Goal: Task Accomplishment & Management: Use online tool/utility

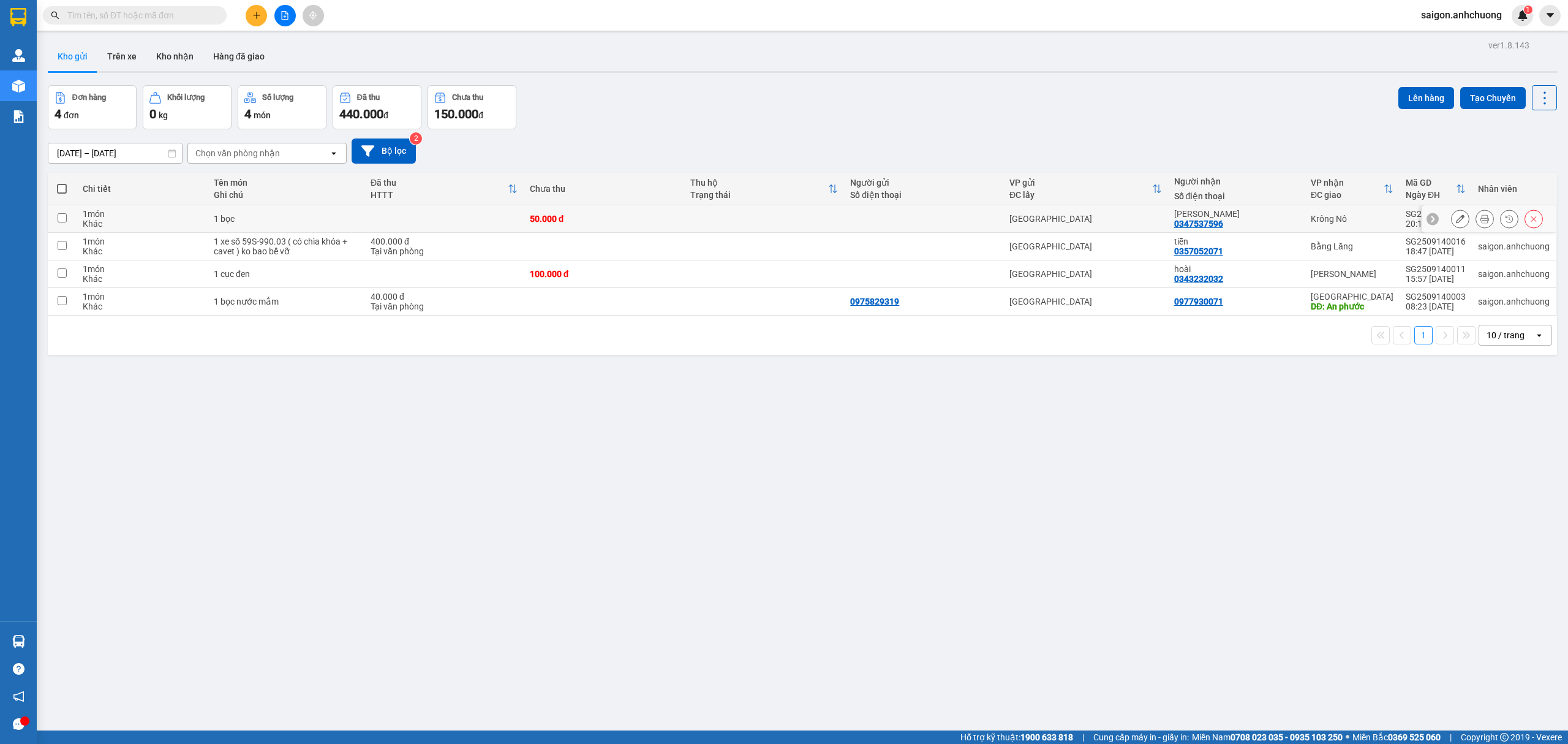
click at [536, 216] on div "50.000 đ" at bounding box center [604, 219] width 148 height 10
checkbox input "true"
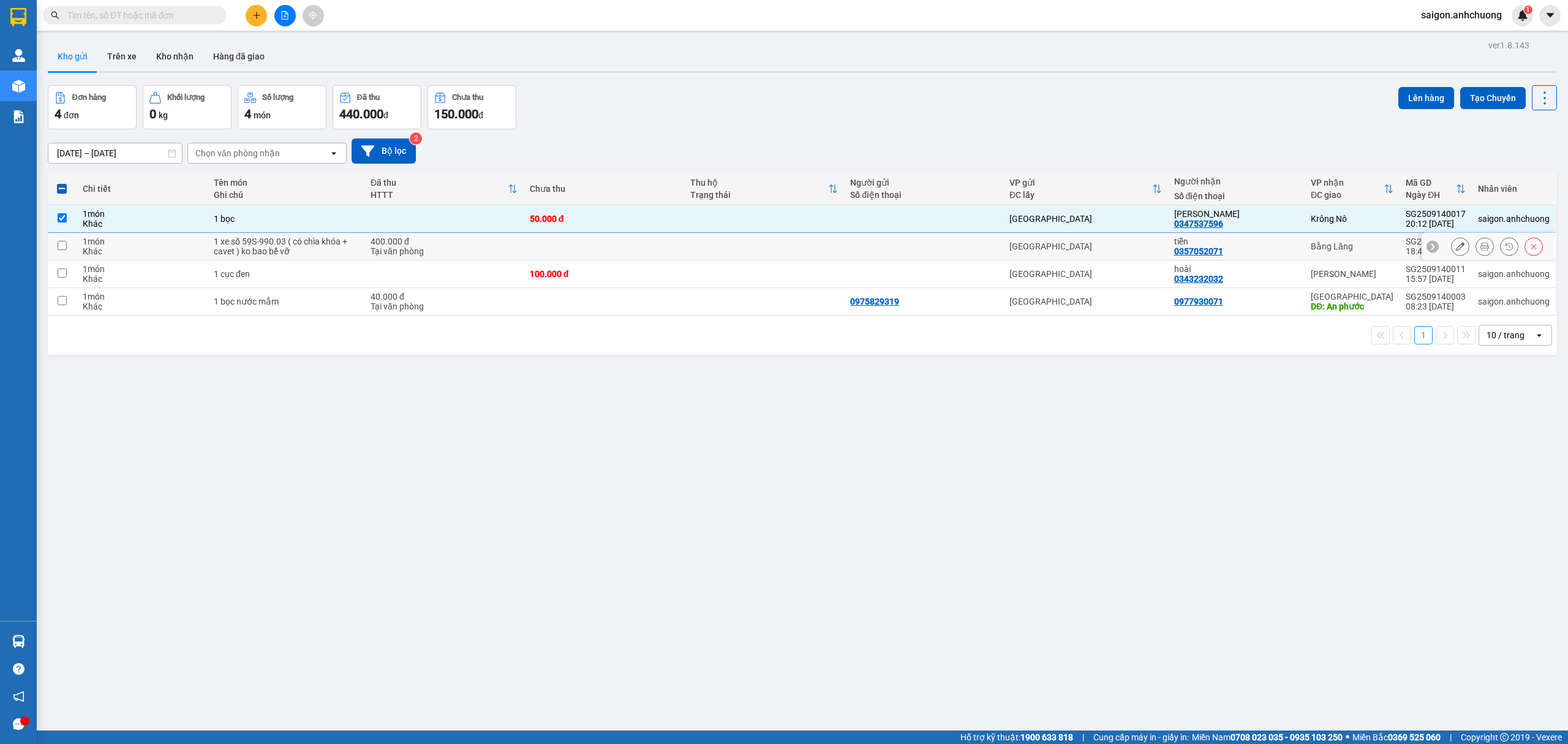
click at [492, 243] on div "400.000 đ" at bounding box center [443, 242] width 147 height 10
checkbox input "true"
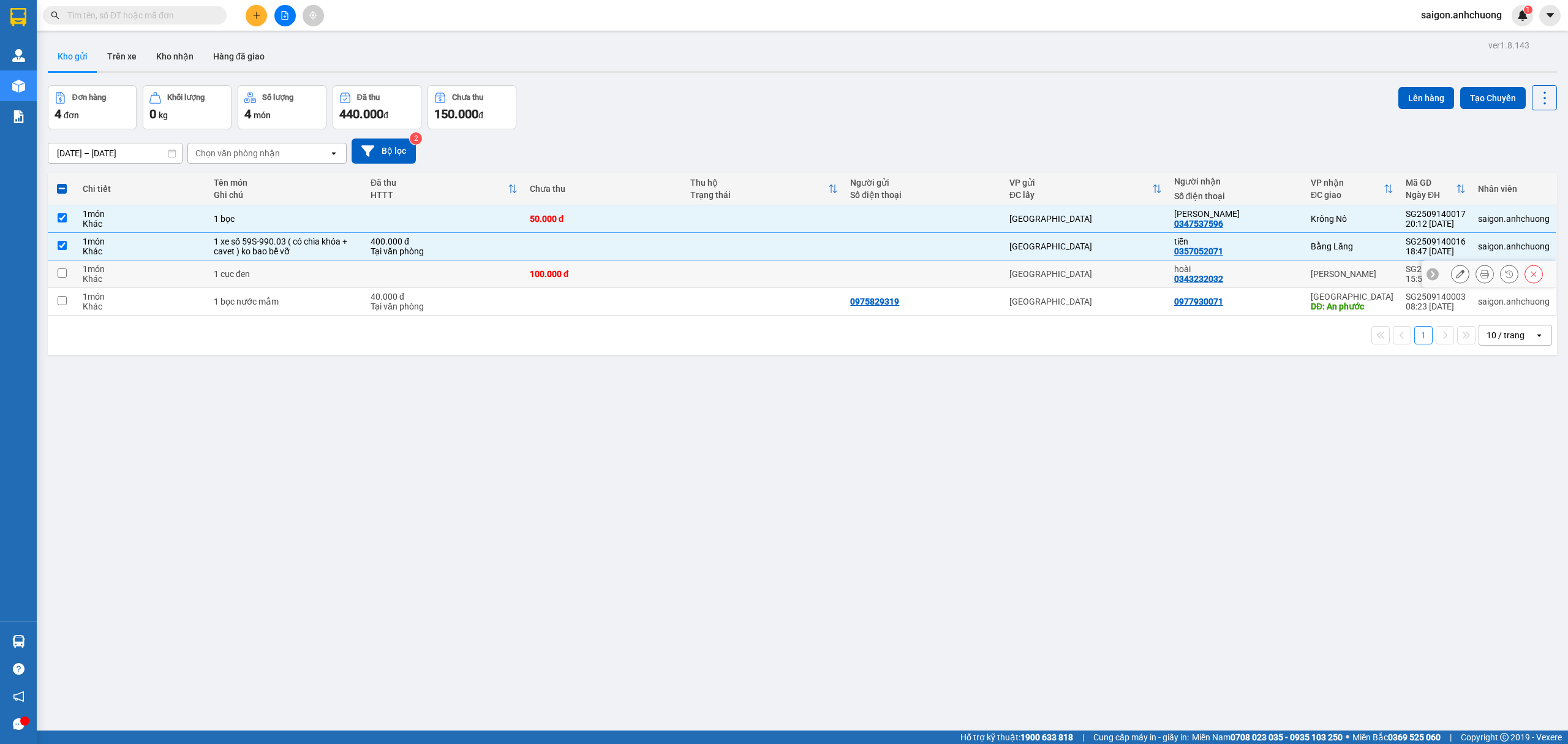
click at [485, 272] on td at bounding box center [444, 274] width 159 height 28
checkbox input "true"
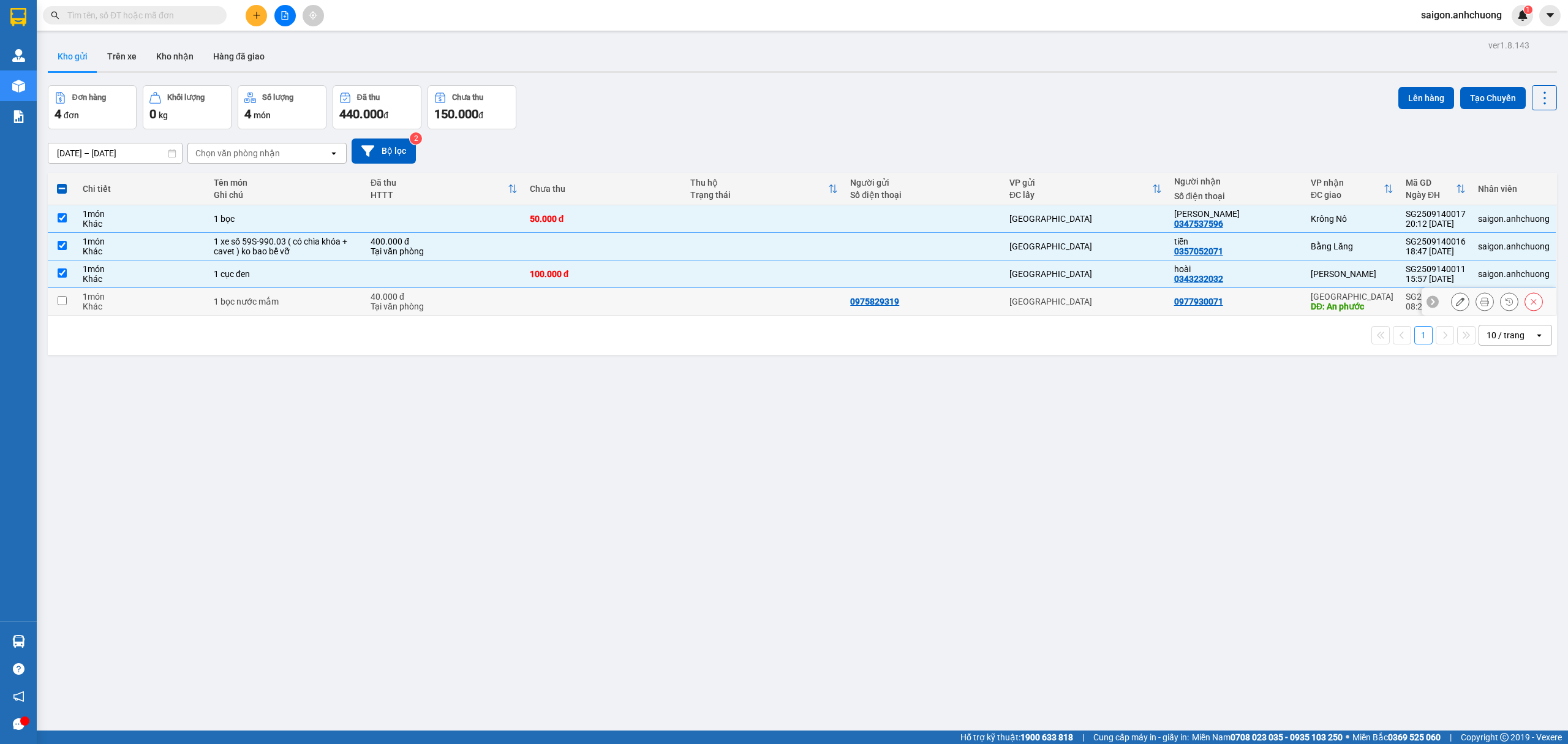
drag, startPoint x: 486, startPoint y: 306, endPoint x: 1334, endPoint y: 162, distance: 860.1
click at [489, 307] on div "Tại văn phòng" at bounding box center [443, 306] width 147 height 10
checkbox input "true"
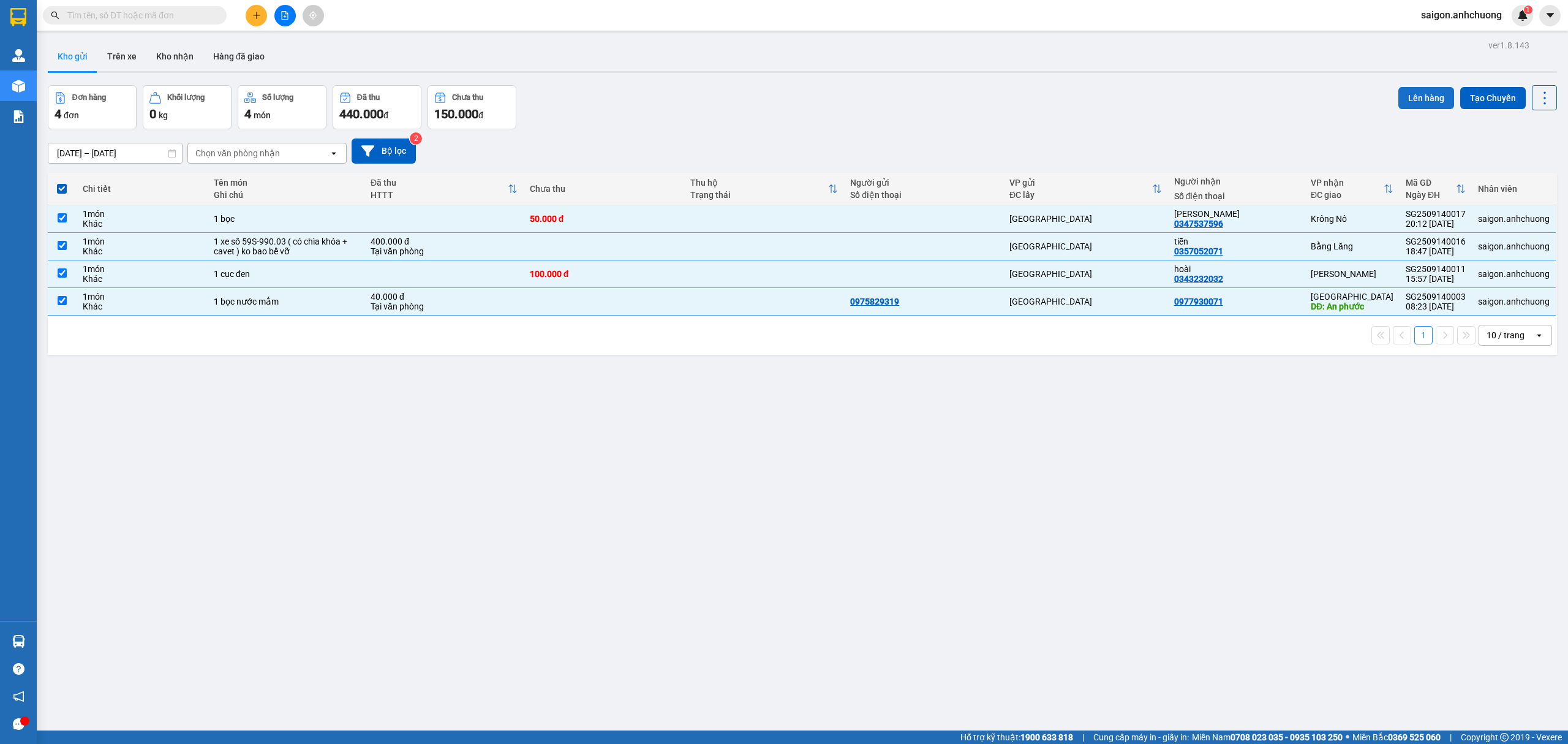
click at [1401, 90] on button "Lên hàng" at bounding box center [1426, 98] width 55 height 22
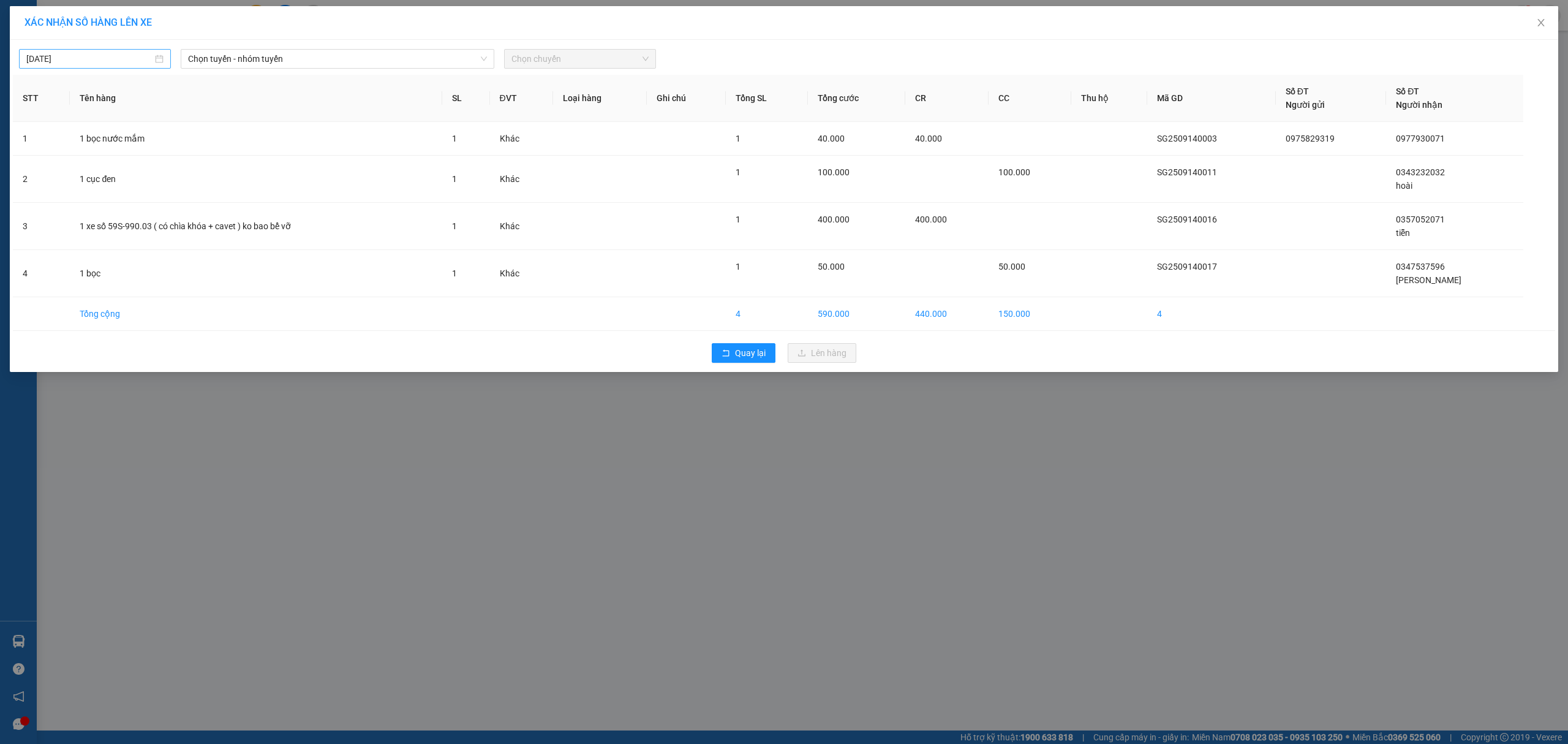
type input "[DATE]"
click at [130, 63] on input "[DATE]" at bounding box center [89, 59] width 126 height 14
click at [273, 43] on div "[DATE] Chọn tuyến - nhóm tuyến Chọn chuyến" at bounding box center [784, 56] width 1542 height 26
click at [274, 52] on span "Chọn tuyến - nhóm tuyến" at bounding box center [337, 59] width 299 height 19
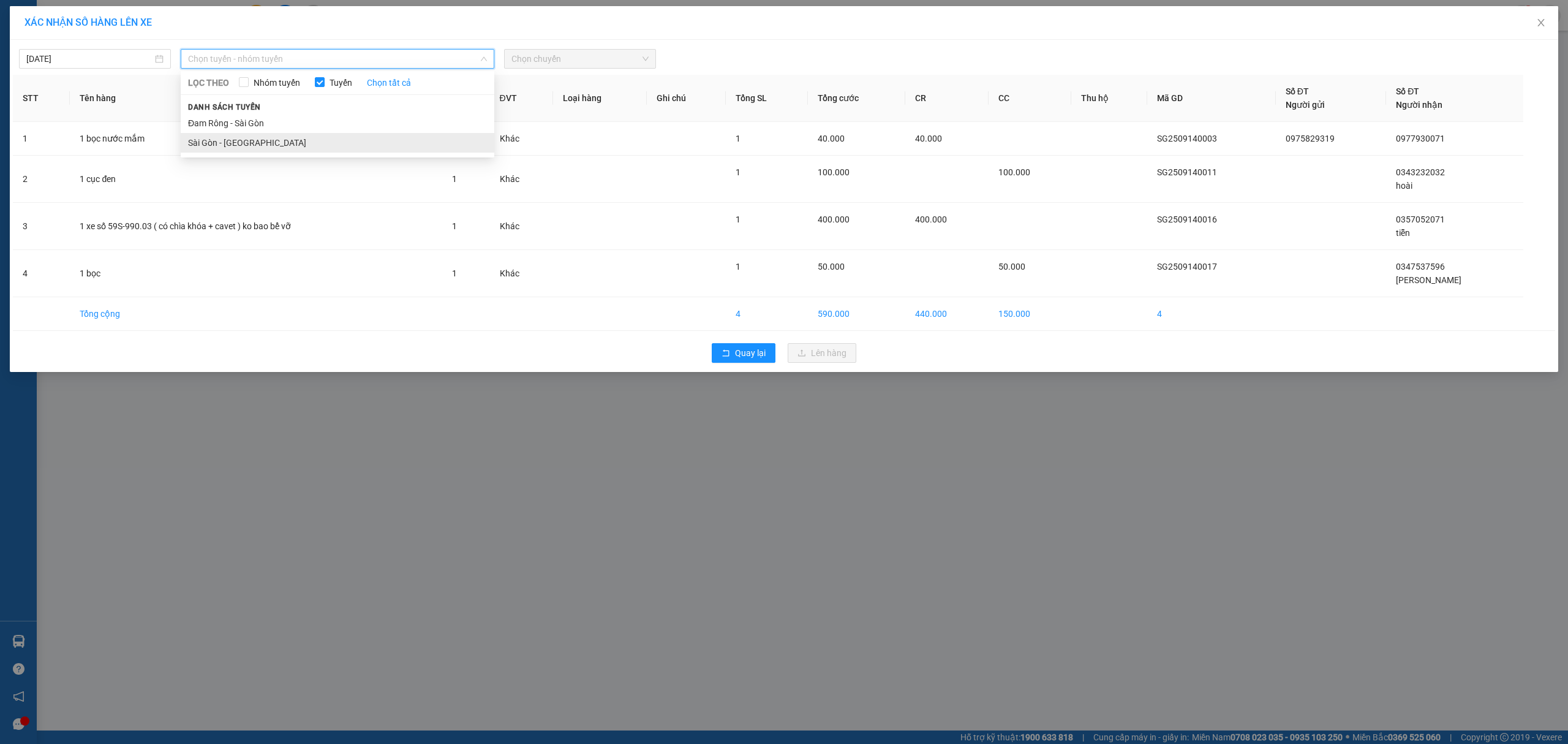
click at [290, 150] on li "Sài Gòn - [GEOGRAPHIC_DATA]" at bounding box center [337, 142] width 313 height 20
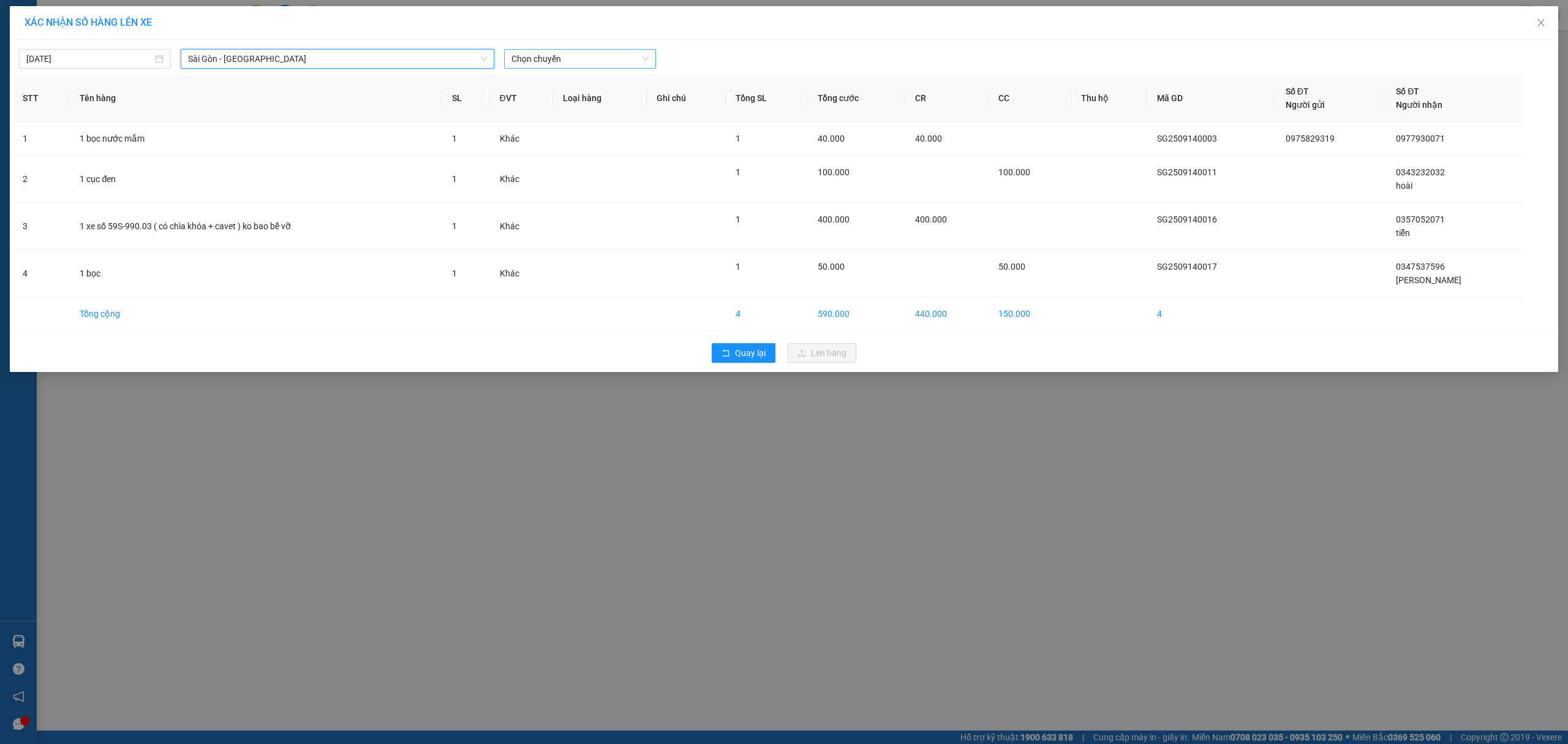
click at [566, 64] on span "Chọn chuyến" at bounding box center [580, 59] width 138 height 19
click at [577, 116] on div "07:01 (TC)" at bounding box center [559, 122] width 95 height 14
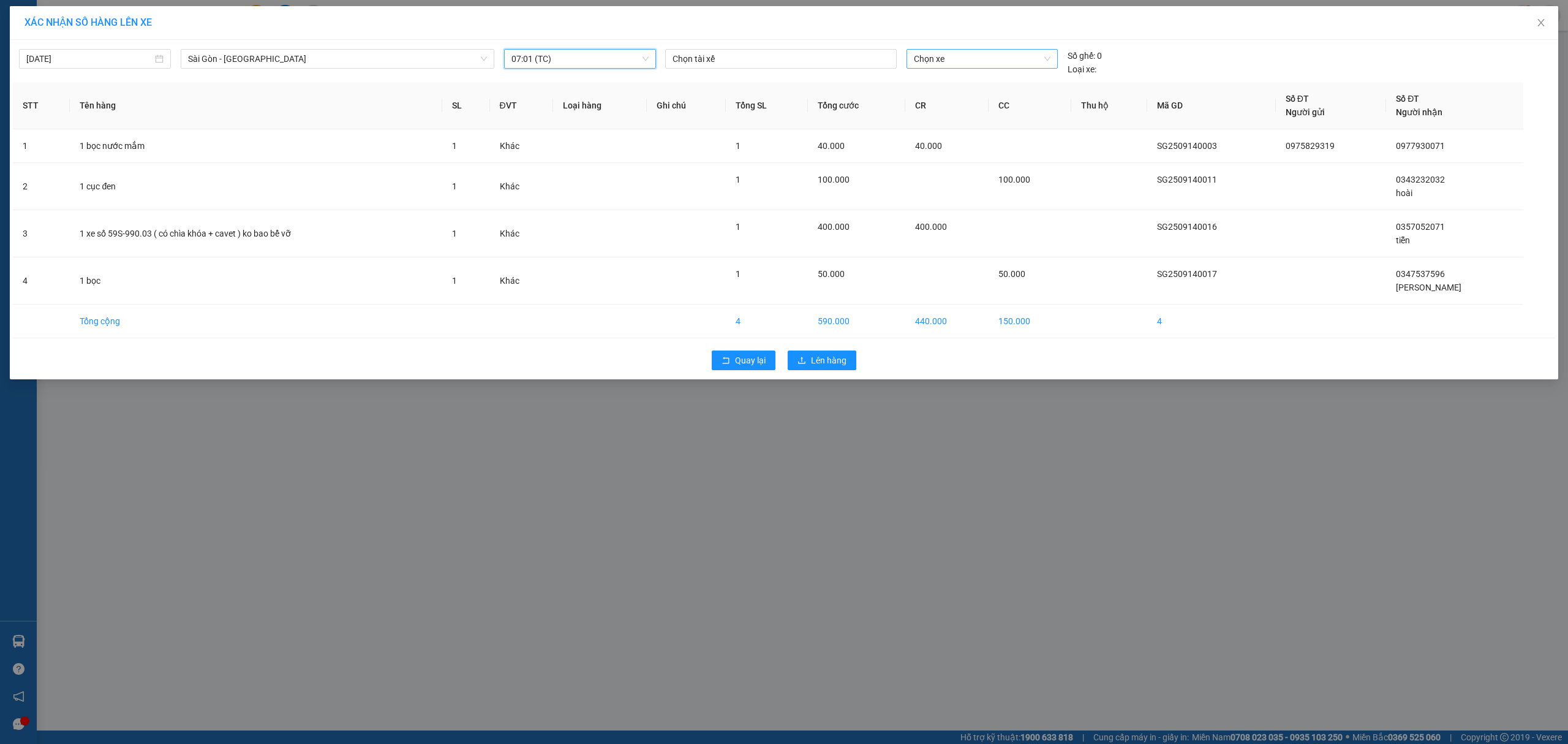
click at [960, 63] on span "Chọn xe" at bounding box center [982, 59] width 137 height 19
click at [951, 160] on div "50H-29.456" at bounding box center [982, 161] width 137 height 14
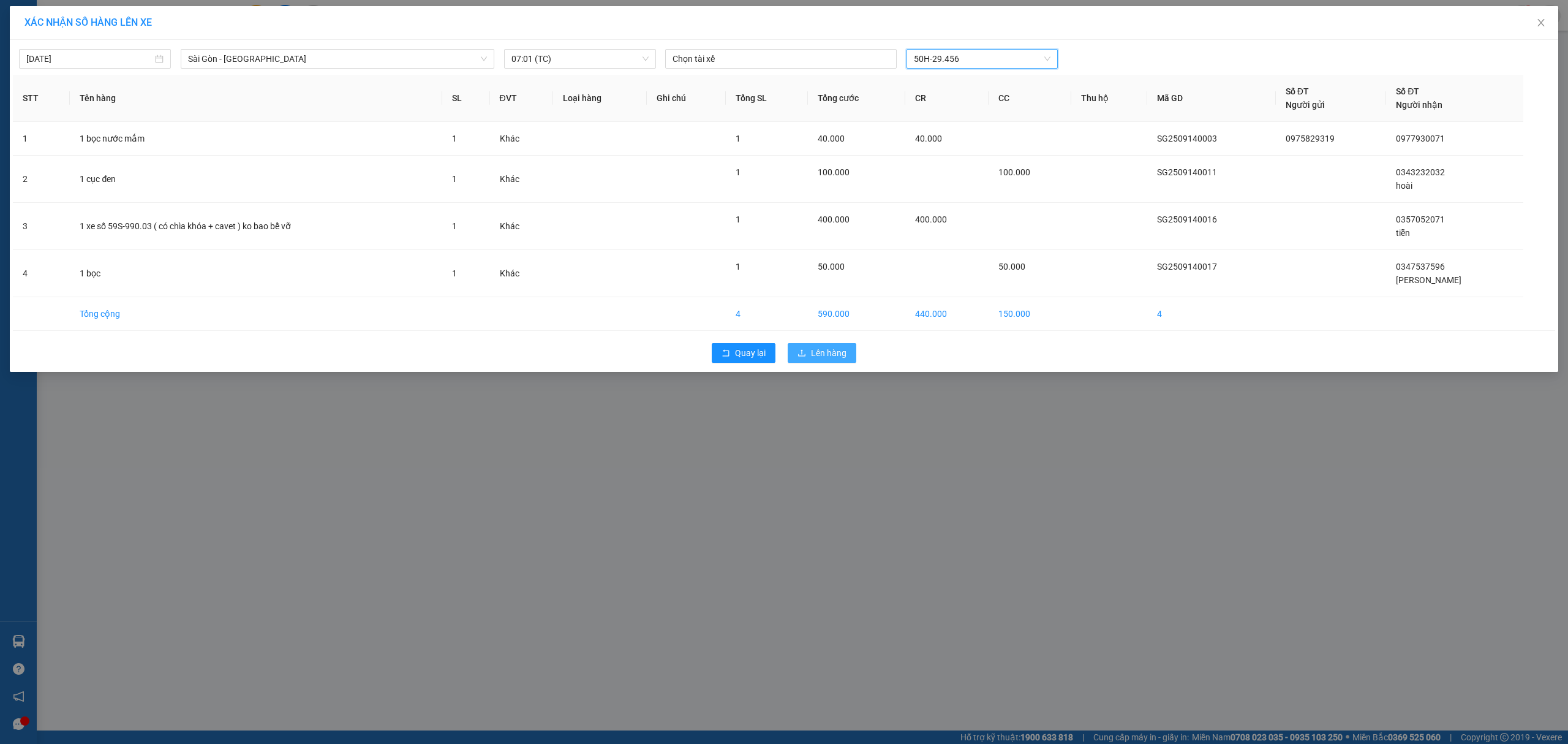
click at [834, 358] on span "Lên hàng" at bounding box center [829, 352] width 36 height 14
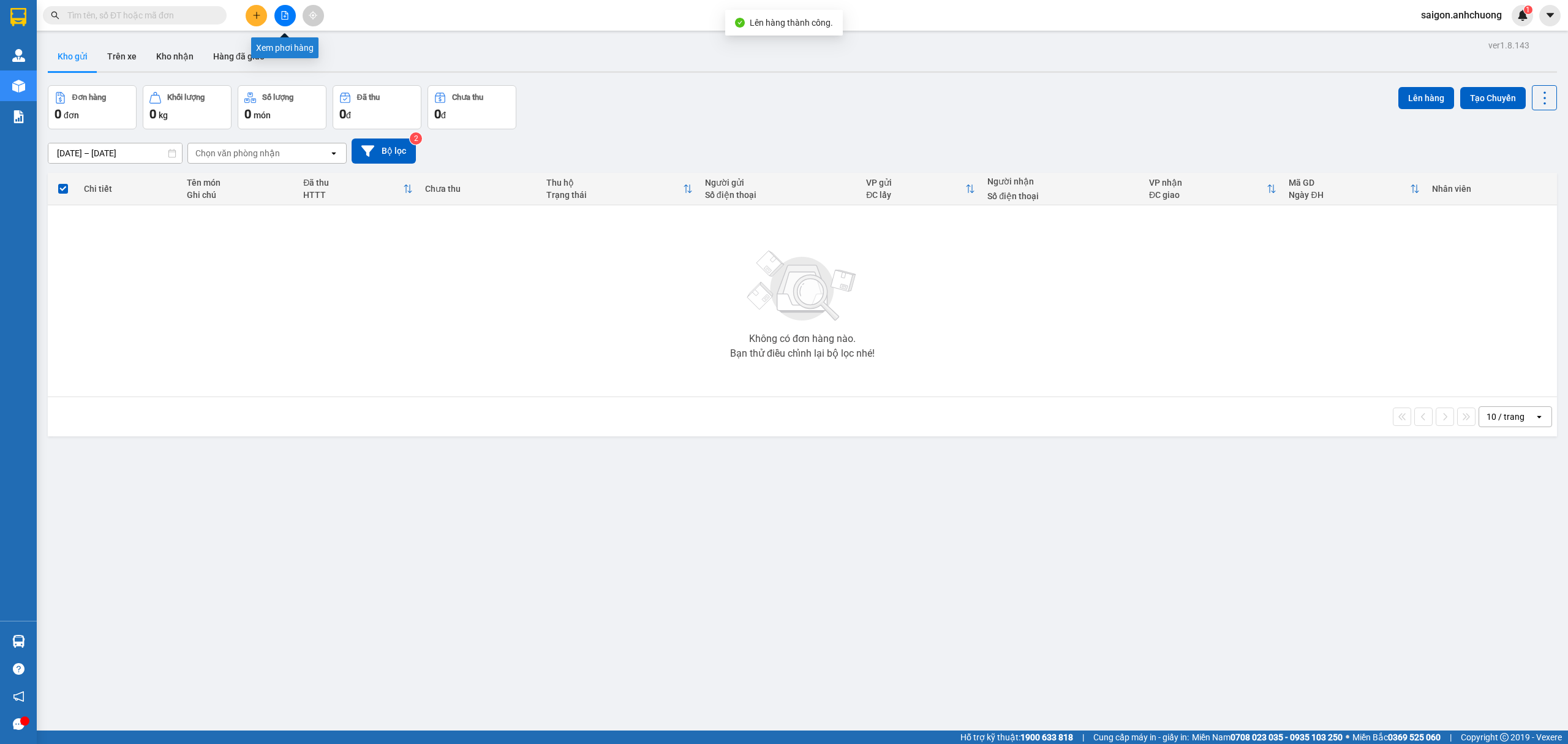
click at [281, 20] on button at bounding box center [285, 15] width 21 height 21
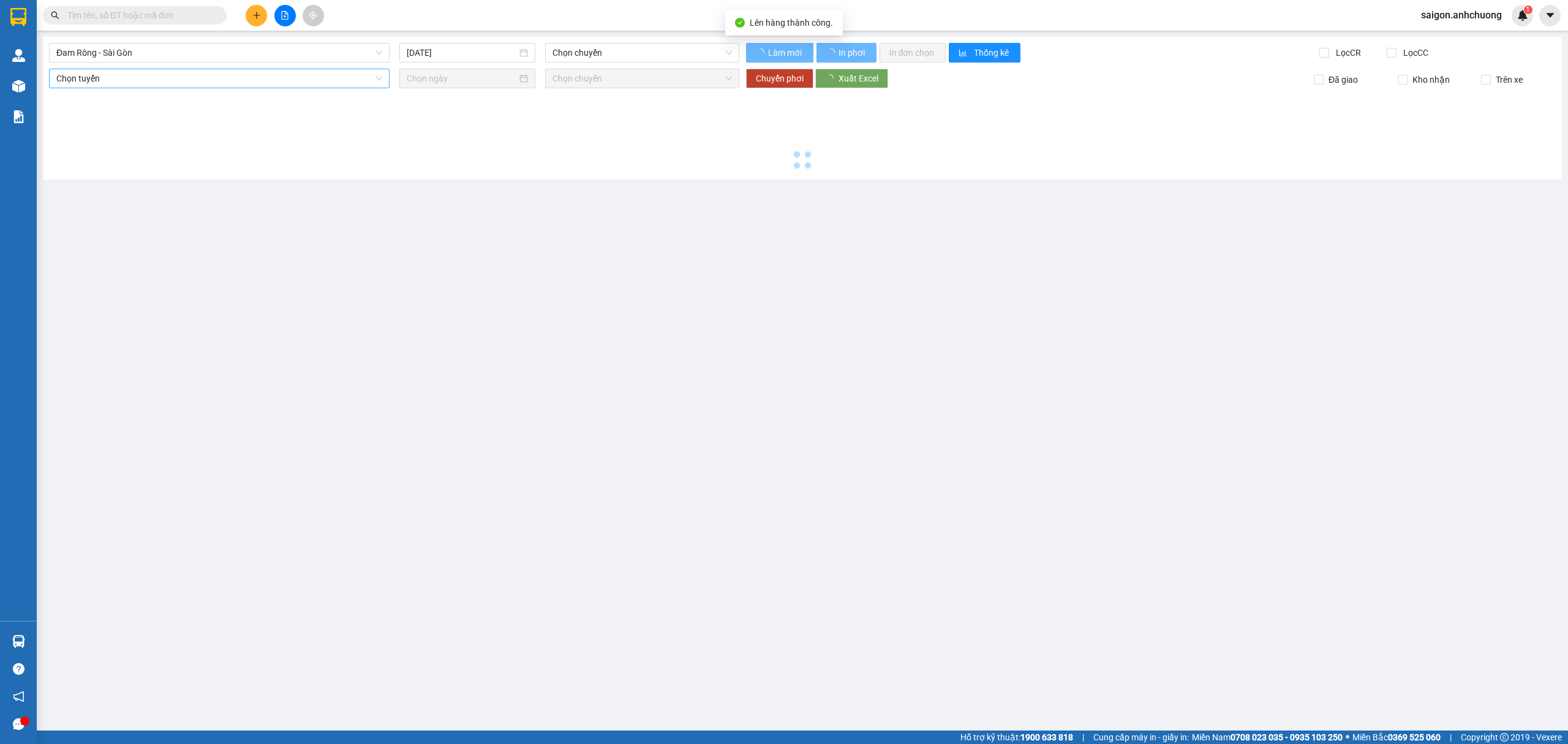
type input "[DATE]"
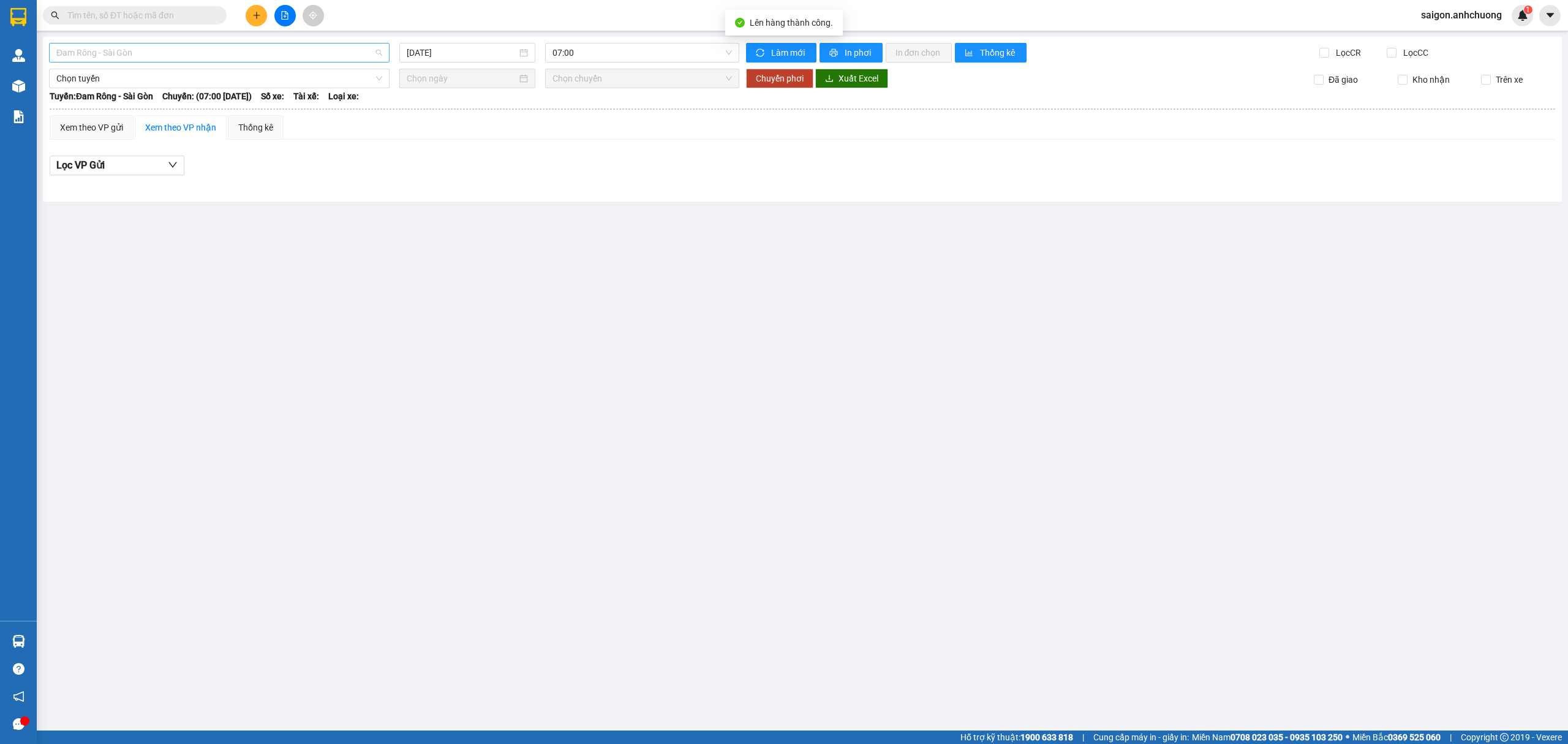
drag, startPoint x: 237, startPoint y: 48, endPoint x: 202, endPoint y: 83, distance: 49.5
click at [234, 50] on span "Đam Rông - Sài Gòn" at bounding box center [219, 52] width 325 height 19
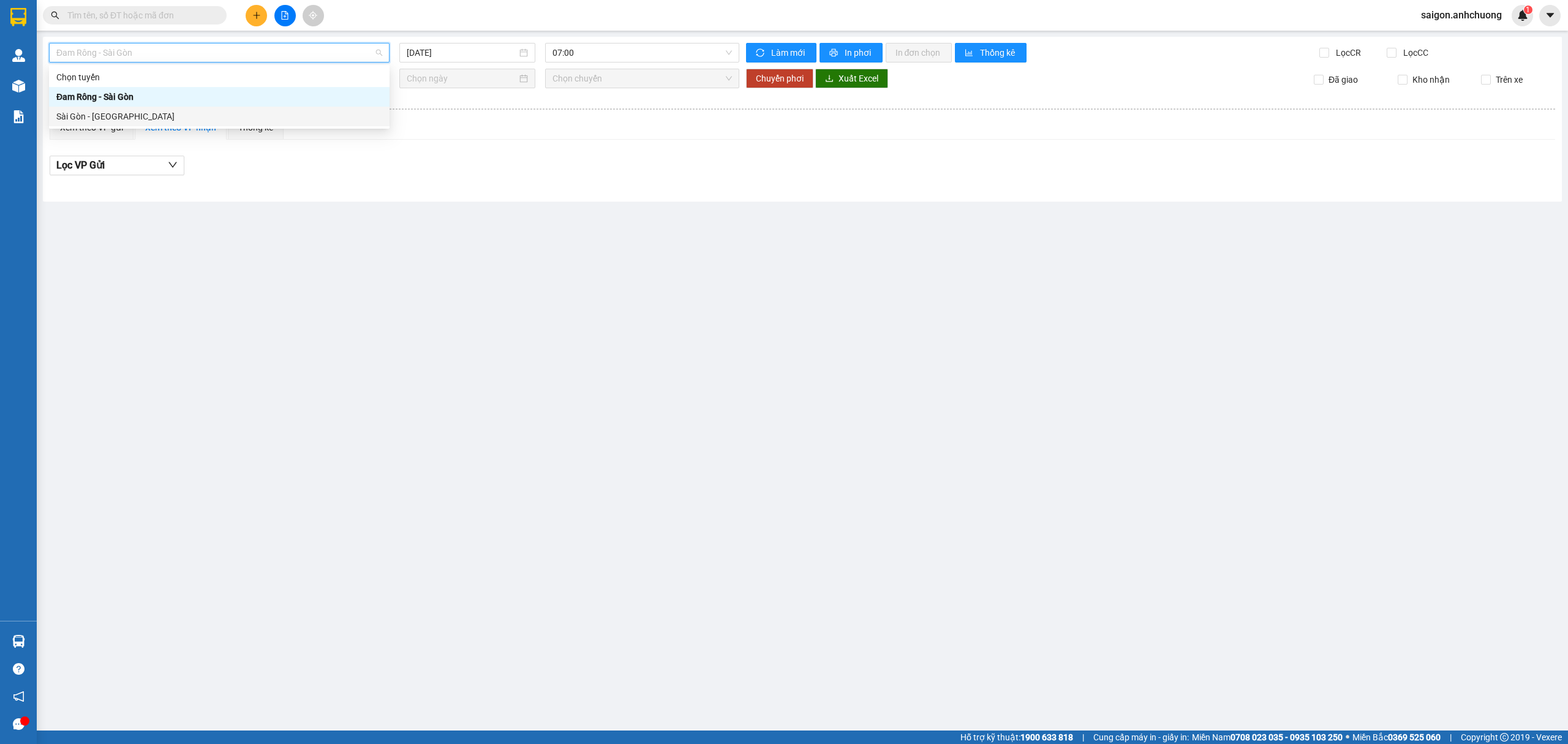
click at [165, 120] on div "Sài Gòn - [GEOGRAPHIC_DATA]" at bounding box center [219, 116] width 325 height 14
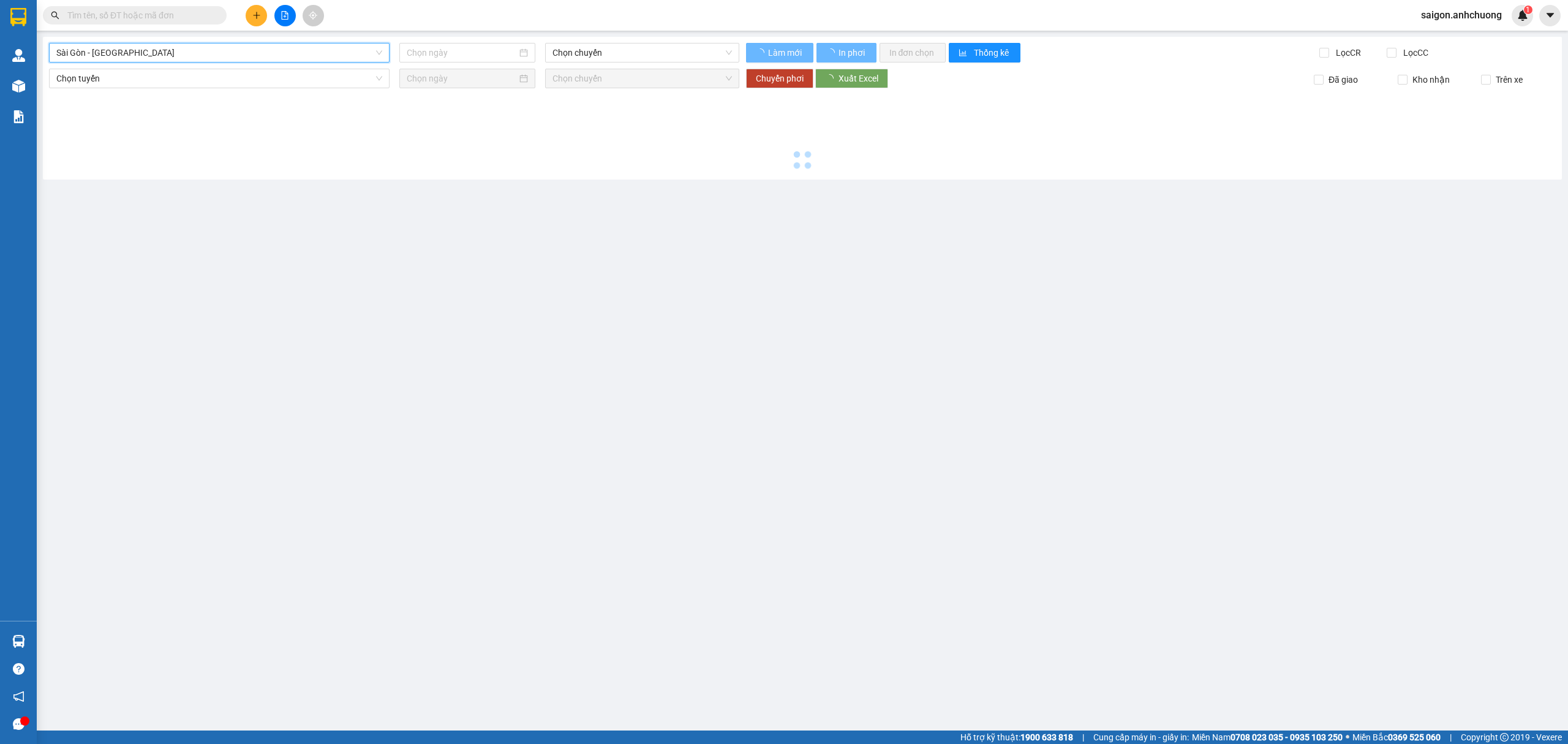
type input "[DATE]"
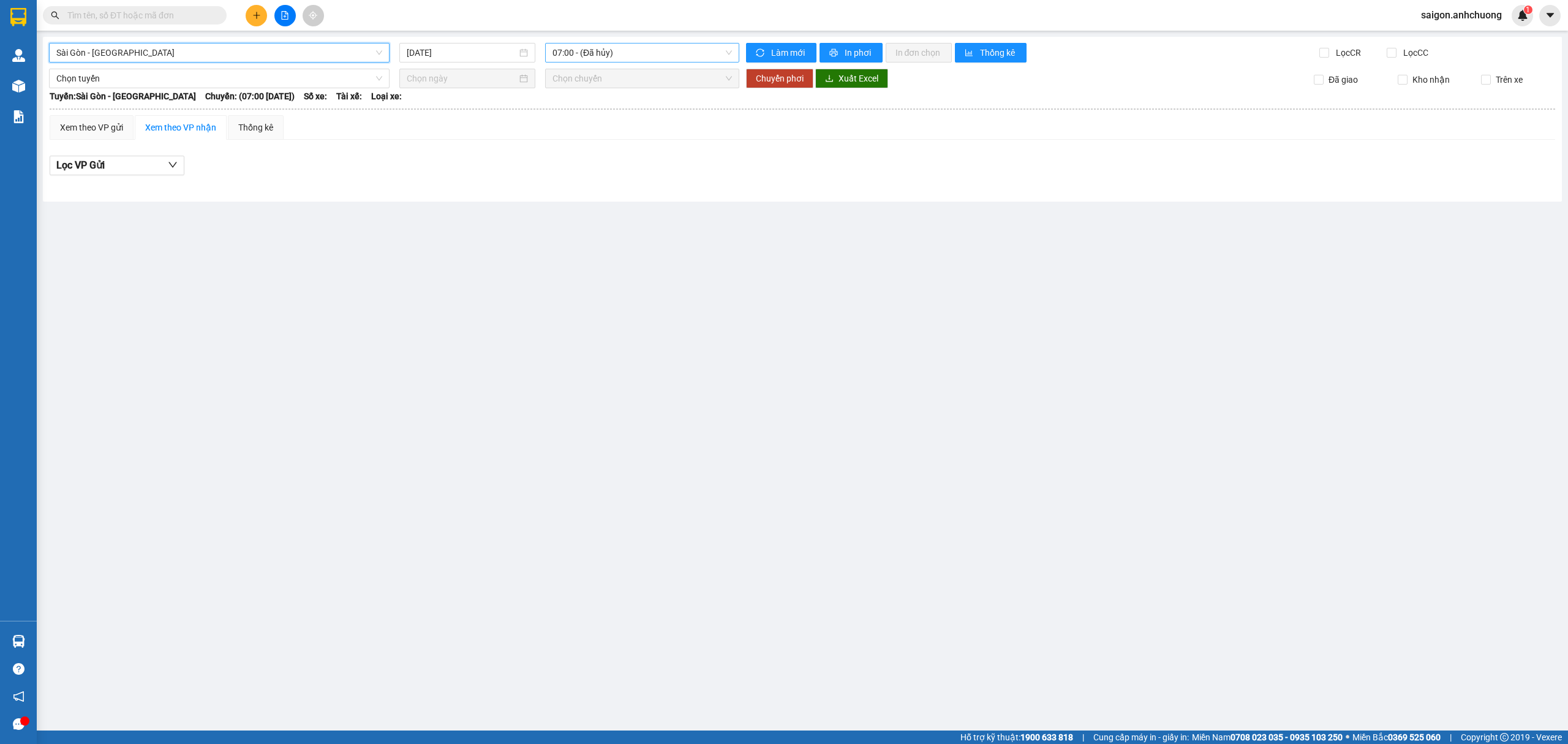
drag, startPoint x: 667, startPoint y: 51, endPoint x: 659, endPoint y: 63, distance: 14.4
click at [667, 51] on span "07:00 - (Đã hủy)" at bounding box center [642, 52] width 180 height 19
click at [628, 118] on div "07:01 (TC) - 50H-29.456" at bounding box center [600, 116] width 95 height 14
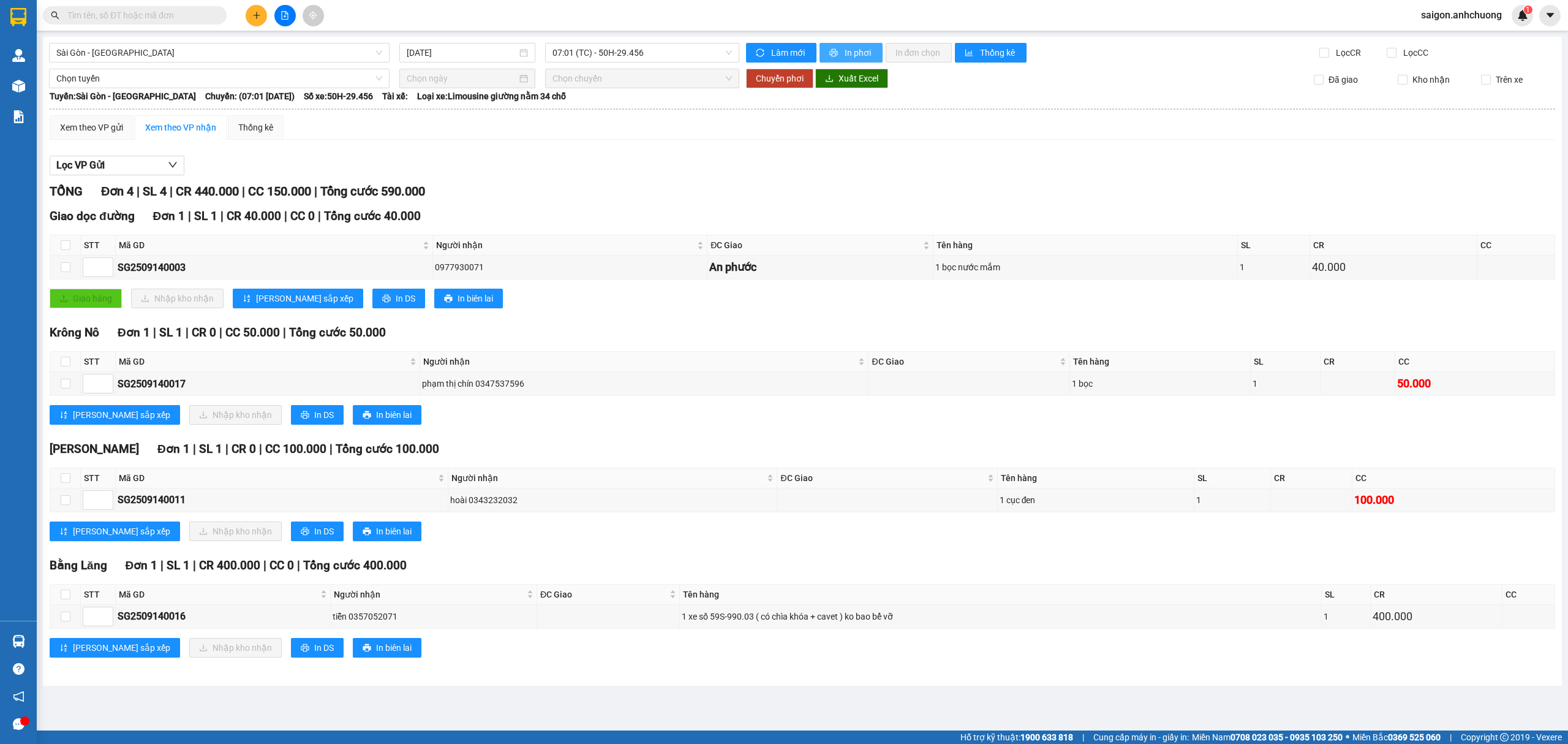
click at [856, 52] on span "In phơi" at bounding box center [858, 52] width 28 height 14
